Goal: Navigation & Orientation: Find specific page/section

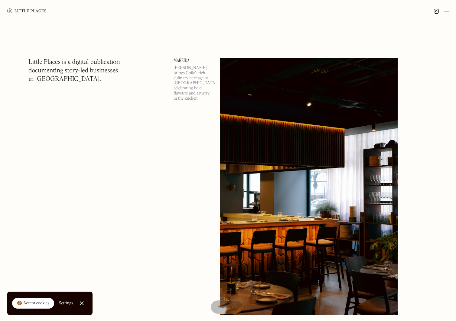
click at [183, 74] on p "[PERSON_NAME] brings Chile’s rich culinary heritage to [GEOGRAPHIC_DATA], celeb…" at bounding box center [193, 83] width 39 height 36
drag, startPoint x: 182, startPoint y: 69, endPoint x: 127, endPoint y: 71, distance: 55.7
click at [182, 69] on p "[PERSON_NAME] brings Chile’s rich culinary heritage to [GEOGRAPHIC_DATA], celeb…" at bounding box center [193, 83] width 39 height 36
click at [75, 70] on h1 "Little Places is a digital publication documenting story-led businesses in Lond…" at bounding box center [74, 70] width 92 height 25
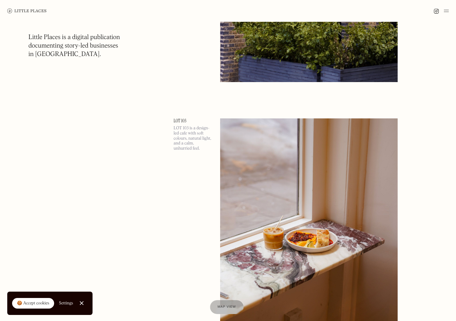
scroll to position [2875, 0]
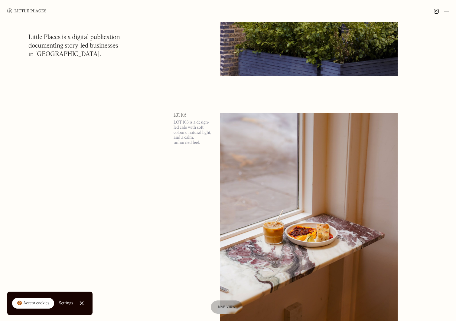
click at [39, 12] on img at bounding box center [26, 10] width 39 height 5
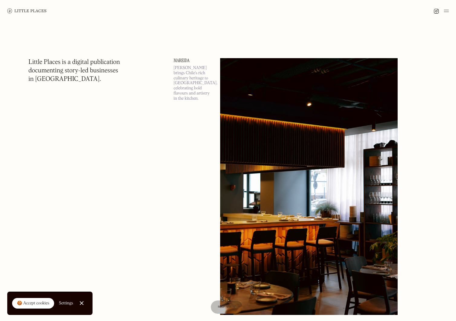
click at [445, 14] on img at bounding box center [446, 10] width 5 height 7
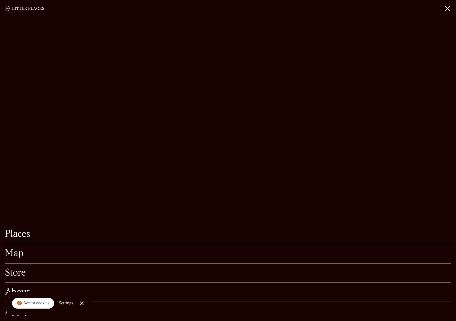
click at [13, 213] on div "Places Map Store About Apply" at bounding box center [228, 160] width 456 height 321
click at [18, 229] on link "Places" at bounding box center [228, 233] width 447 height 9
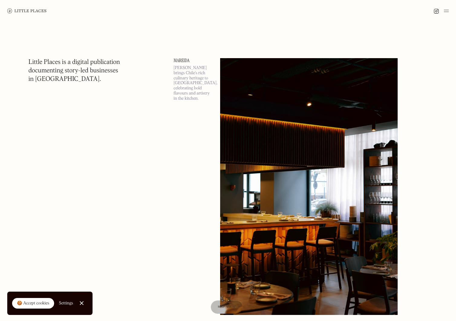
click at [186, 70] on p "[PERSON_NAME] brings Chile’s rich culinary heritage to [GEOGRAPHIC_DATA], celeb…" at bounding box center [193, 83] width 39 height 36
click at [86, 74] on h1 "Little Places is a digital publication documenting story-led businesses in [GEO…" at bounding box center [74, 70] width 92 height 25
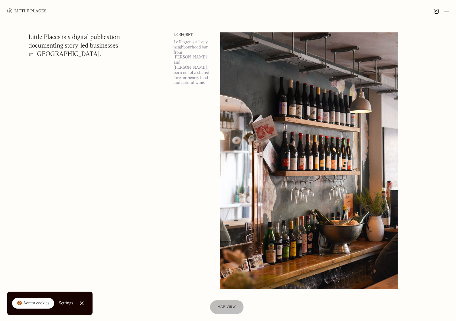
scroll to position [612, 0]
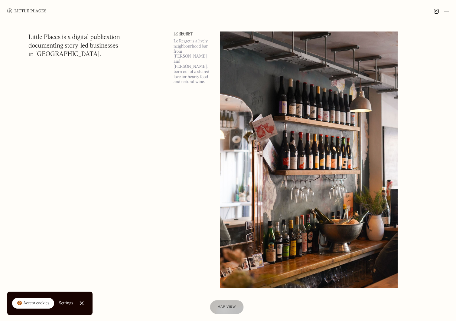
click at [224, 310] on div at bounding box center [227, 307] width 34 height 14
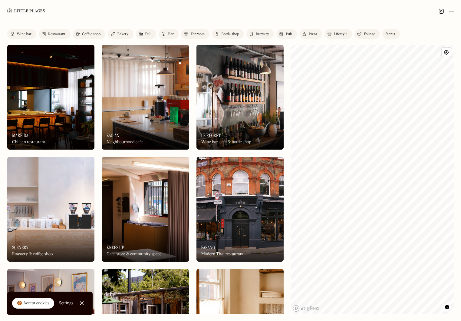
drag, startPoint x: 44, startPoint y: 8, endPoint x: 10, endPoint y: 131, distance: 127.3
click at [447, 11] on div at bounding box center [445, 10] width 15 height 7
click at [456, 10] on div at bounding box center [230, 11] width 461 height 22
click at [451, 11] on img at bounding box center [451, 10] width 5 height 7
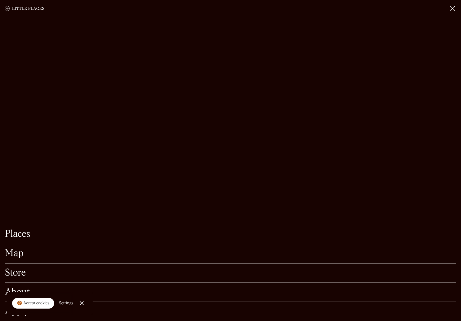
click at [69, 271] on link "Store" at bounding box center [230, 272] width 451 height 9
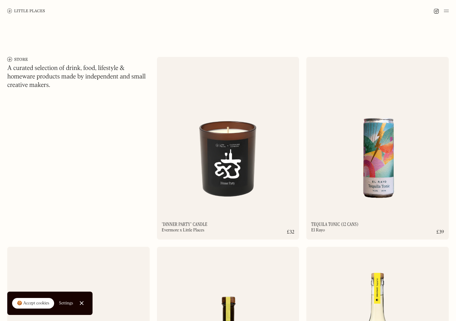
click at [448, 11] on img at bounding box center [446, 10] width 5 height 7
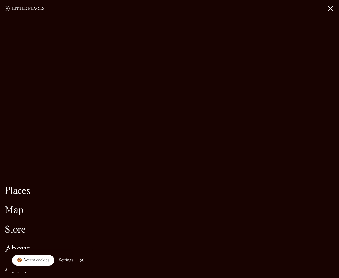
click at [27, 11] on img at bounding box center [25, 8] width 40 height 7
click at [31, 8] on img at bounding box center [25, 8] width 40 height 7
click at [8, 9] on img at bounding box center [25, 8] width 40 height 7
click at [328, 7] on img at bounding box center [330, 8] width 7 height 7
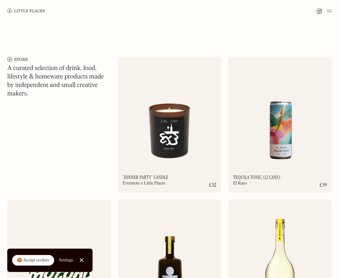
click at [28, 8] on img at bounding box center [26, 10] width 38 height 5
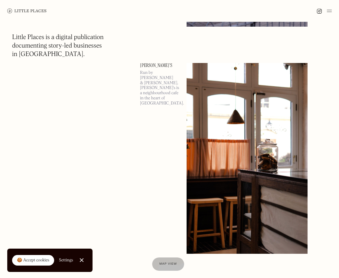
scroll to position [7530, 0]
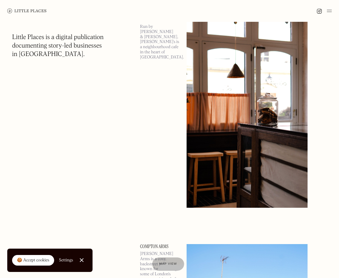
click at [330, 7] on div at bounding box center [169, 11] width 339 height 22
click at [329, 10] on img at bounding box center [329, 10] width 5 height 7
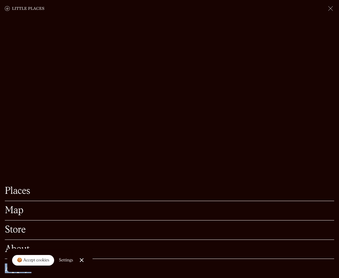
drag, startPoint x: 26, startPoint y: 251, endPoint x: 78, endPoint y: 251, distance: 51.7
click at [77, 22] on div "Places Map Store About Apply 🍪 Accept cookies Settings Close Cookie Popup Close…" at bounding box center [169, 11] width 339 height 22
click at [79, 259] on link "Close Cookie Popup" at bounding box center [82, 260] width 12 height 12
click at [19, 186] on link "Places" at bounding box center [170, 190] width 330 height 9
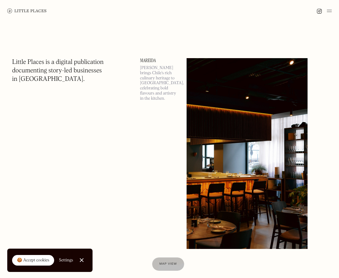
click at [161, 66] on p "[PERSON_NAME] brings Chile’s rich culinary heritage to [GEOGRAPHIC_DATA], celeb…" at bounding box center [159, 83] width 39 height 36
click at [51, 64] on h1 "Little Places is a digital publication documenting story-led businesses in Lond…" at bounding box center [58, 70] width 92 height 25
click at [327, 11] on img at bounding box center [329, 10] width 5 height 7
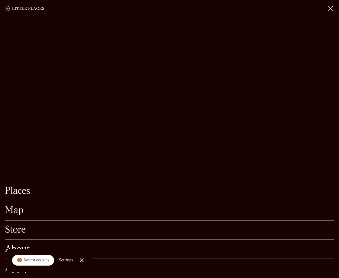
click at [19, 225] on link "Store" at bounding box center [170, 229] width 330 height 9
